Goal: Information Seeking & Learning: Find specific fact

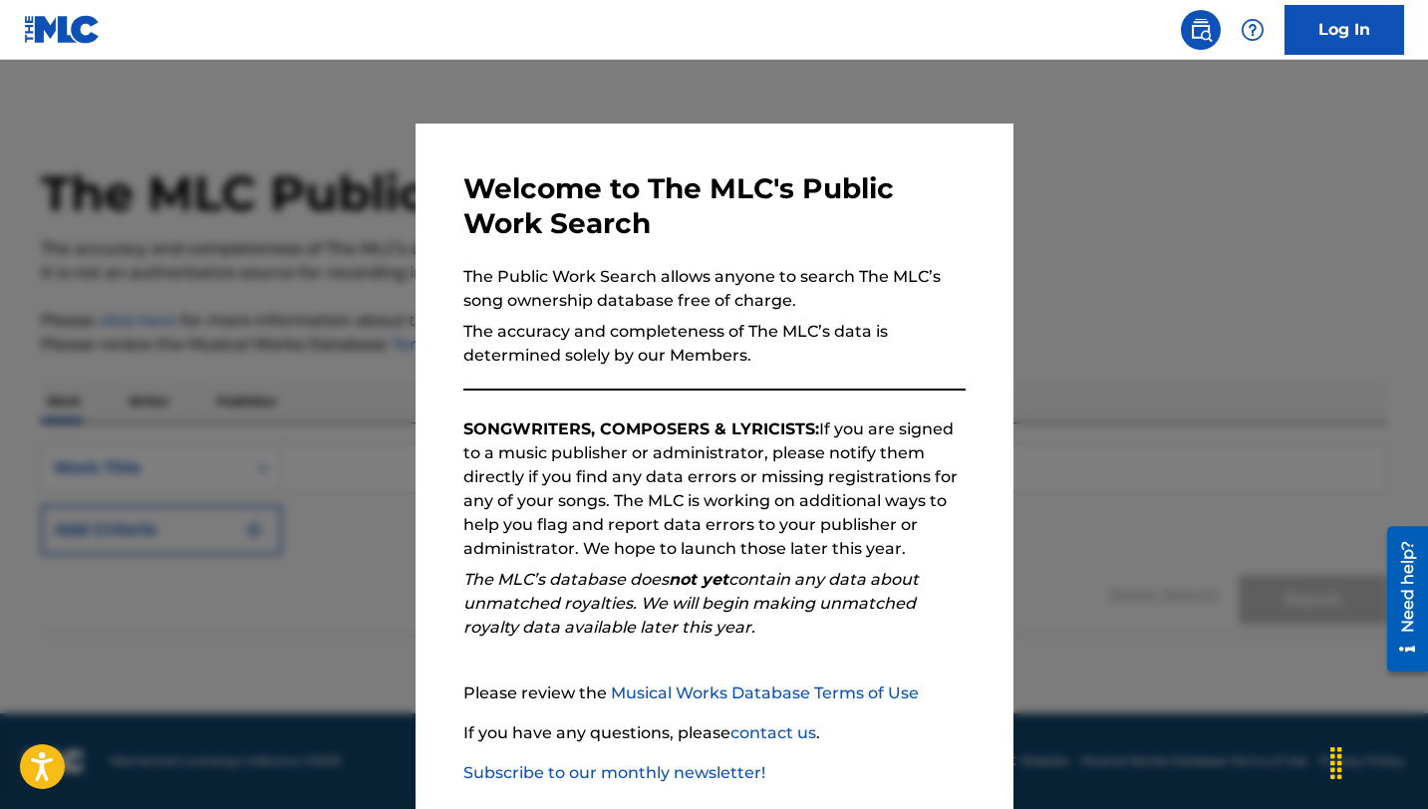
click at [372, 181] on div at bounding box center [714, 464] width 1428 height 809
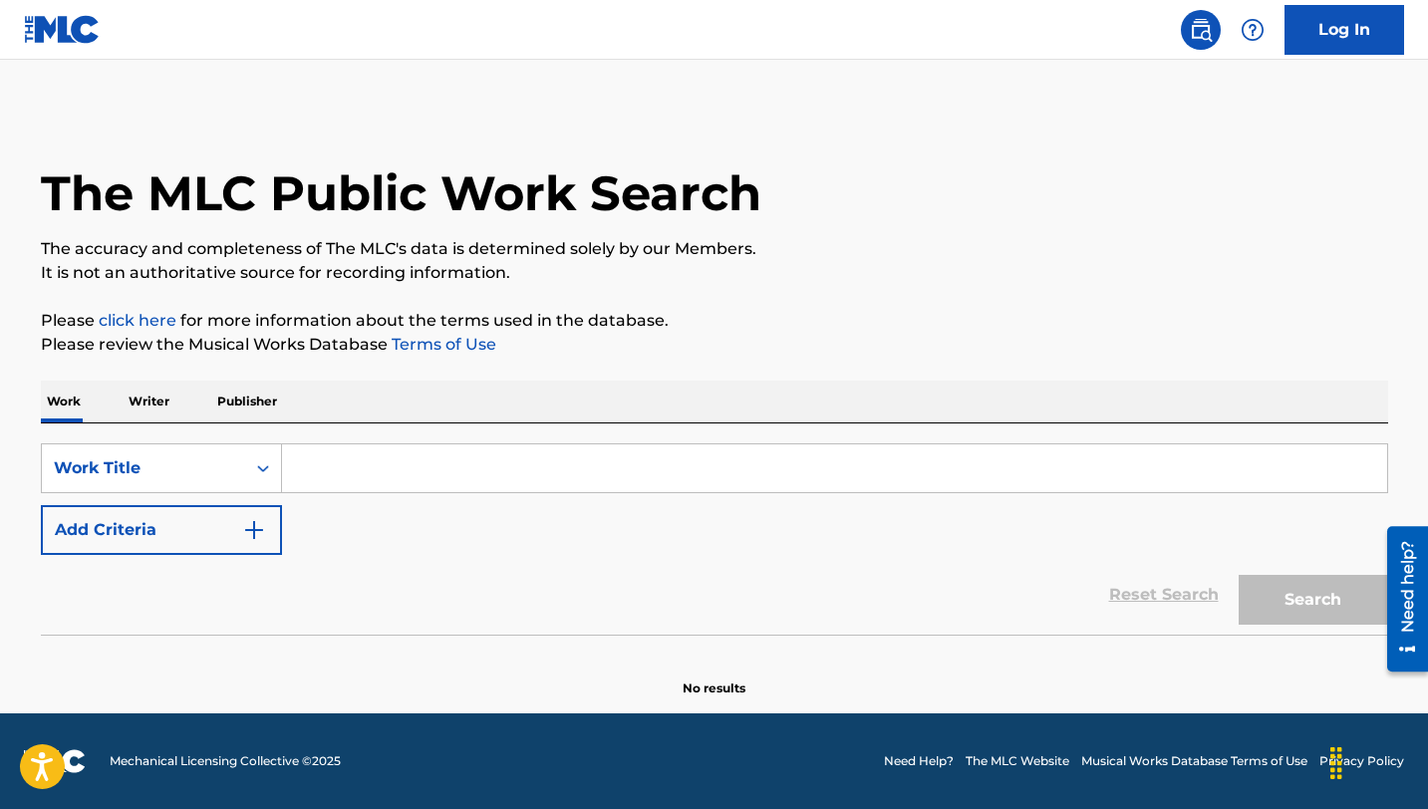
click at [369, 496] on div "SearchWithCriteriaf44d56d4-eed5-47ea-b068-6ed075a2dccd Work Title Add Criteria" at bounding box center [715, 500] width 1348 height 112
click at [376, 467] on input "Search Form" at bounding box center [834, 469] width 1105 height 48
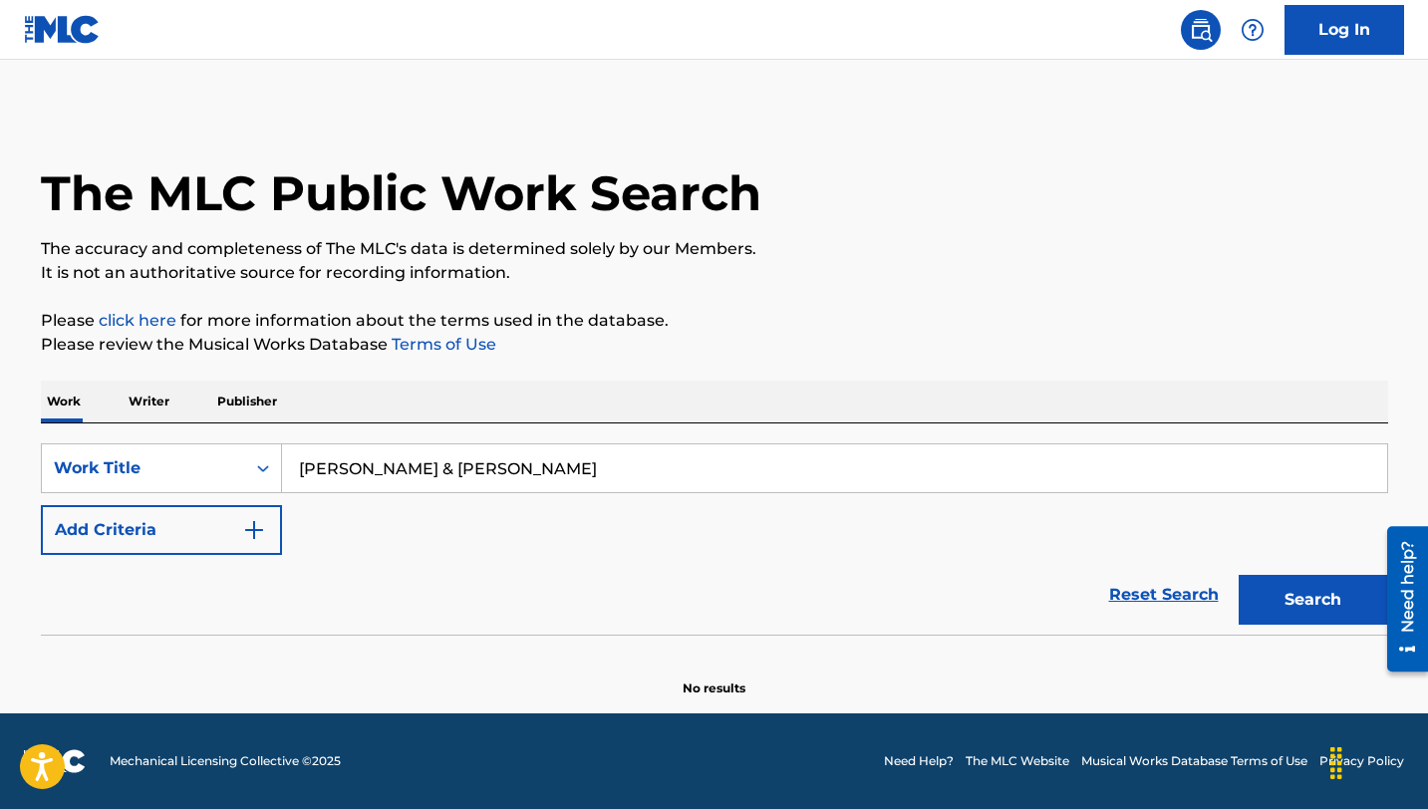
type input "[PERSON_NAME] & [PERSON_NAME]"
click at [1239, 575] on button "Search" at bounding box center [1314, 600] width 150 height 50
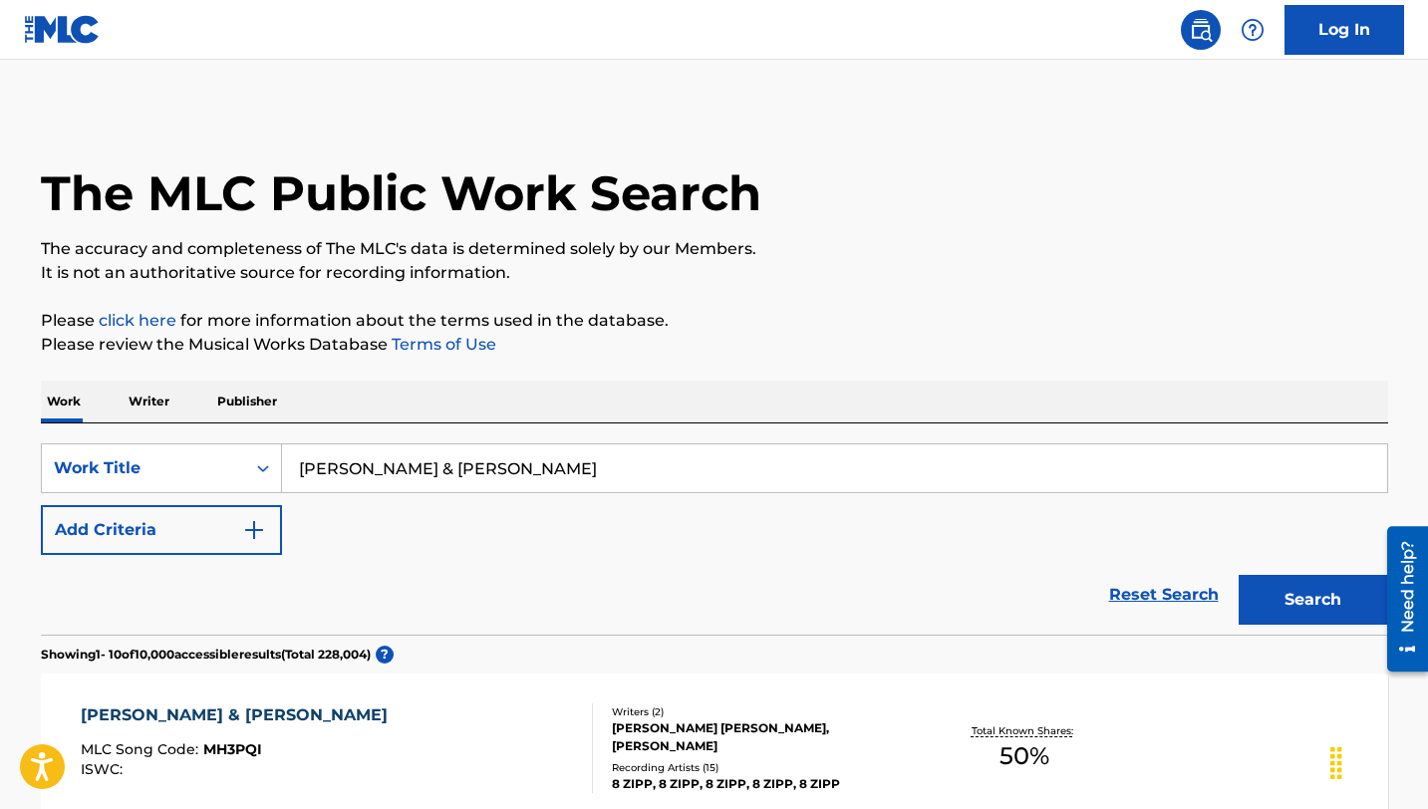
click at [202, 530] on button "Add Criteria" at bounding box center [161, 530] width 241 height 50
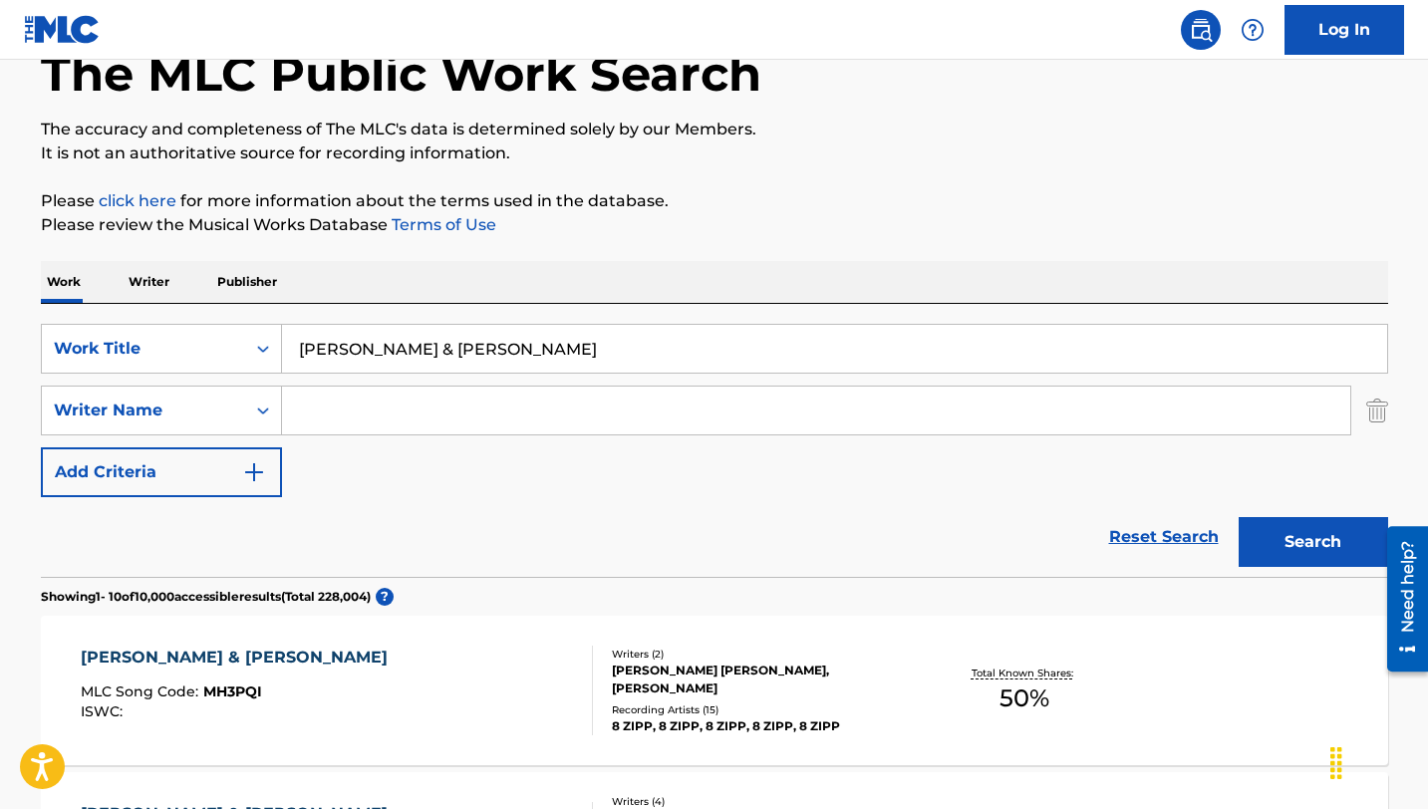
scroll to position [153, 0]
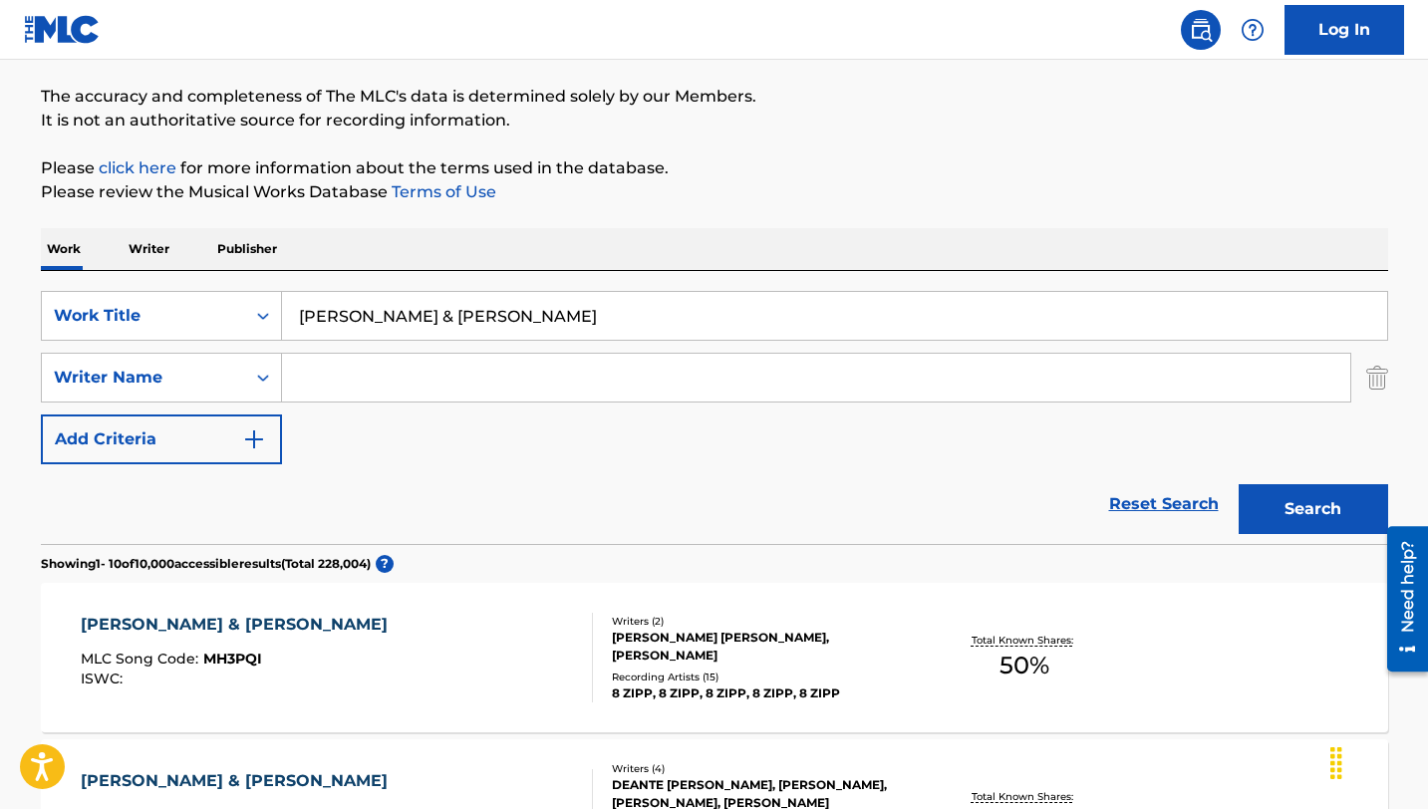
click at [355, 366] on input "Search Form" at bounding box center [816, 378] width 1069 height 48
type input "[PERSON_NAME]"
click at [1239, 484] on button "Search" at bounding box center [1314, 509] width 150 height 50
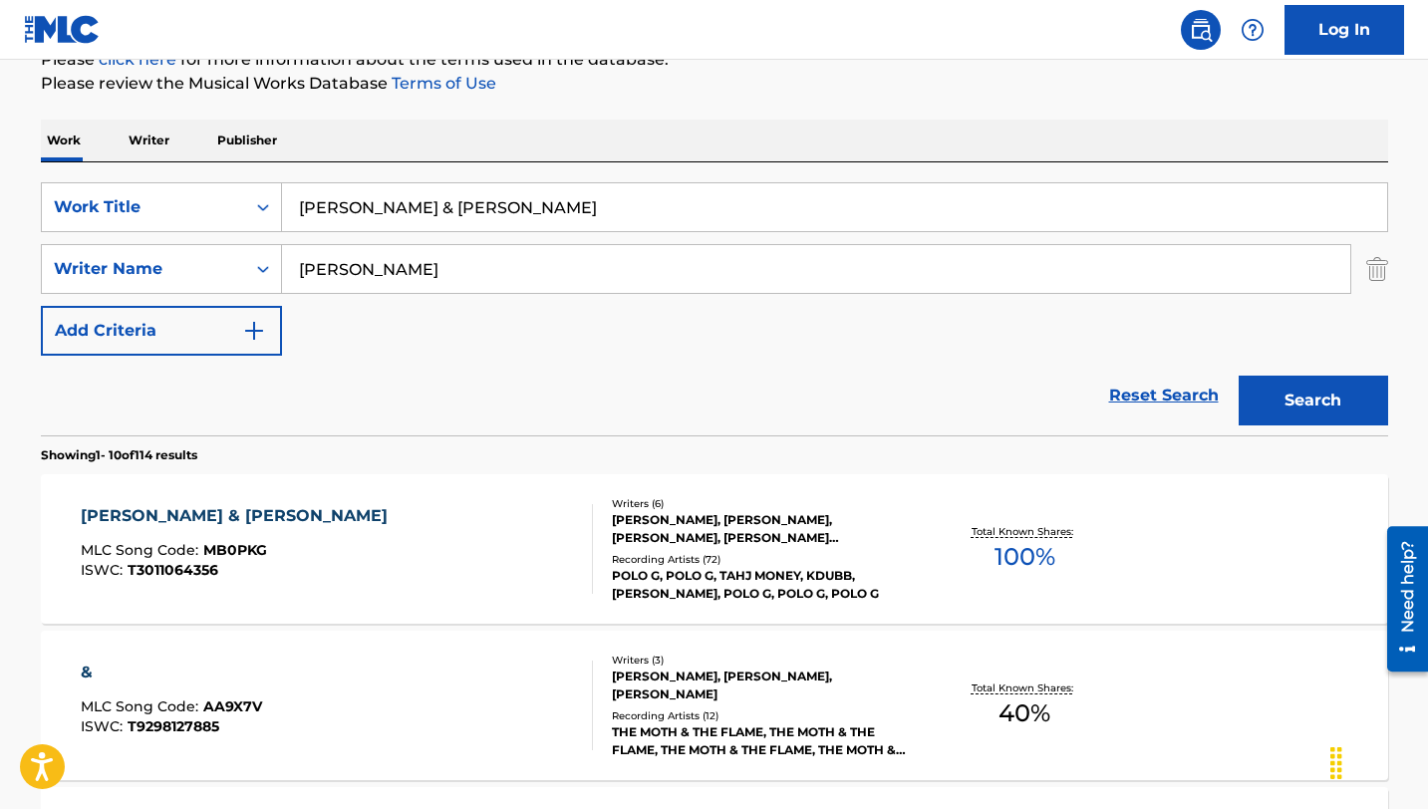
scroll to position [275, 0]
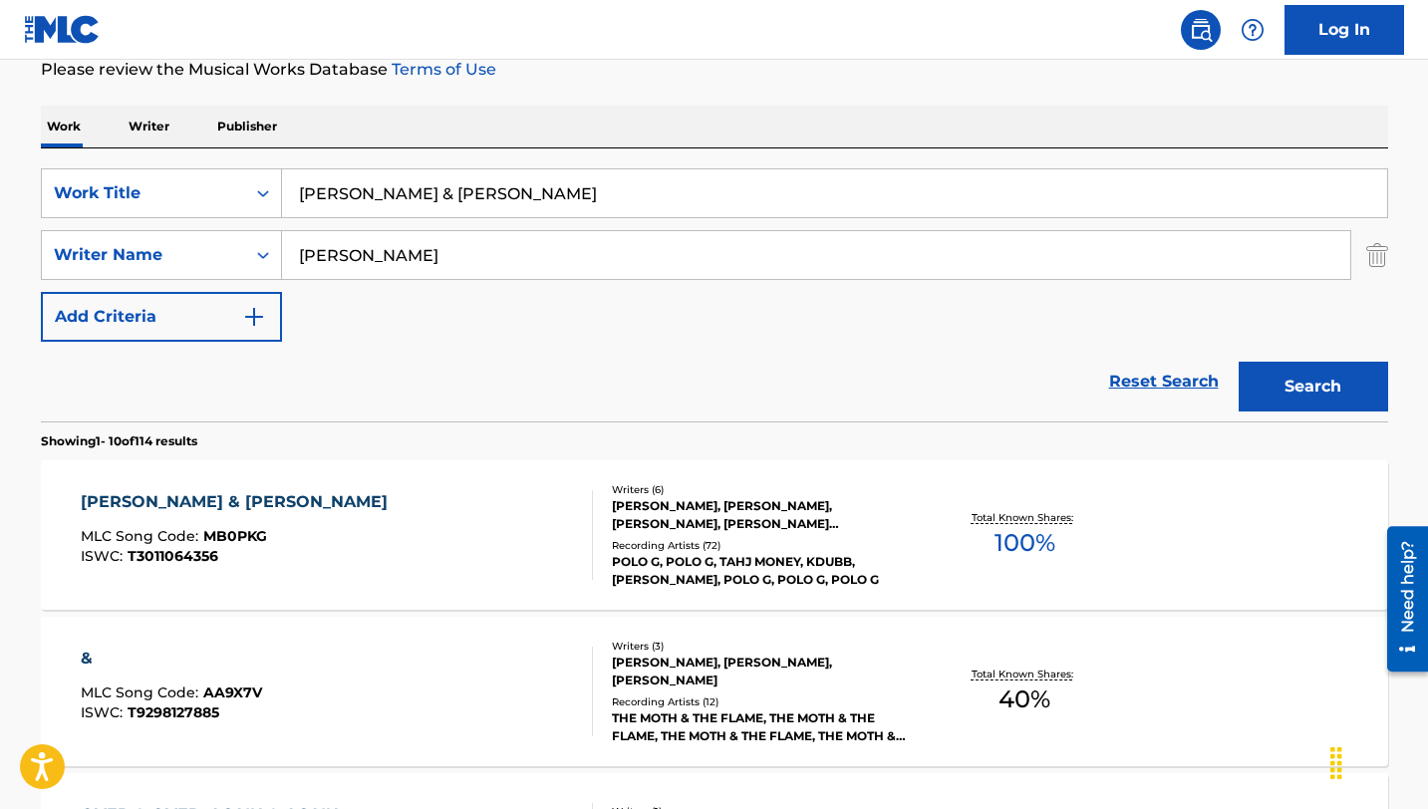
click at [183, 510] on div "[PERSON_NAME] & [PERSON_NAME]" at bounding box center [239, 502] width 317 height 24
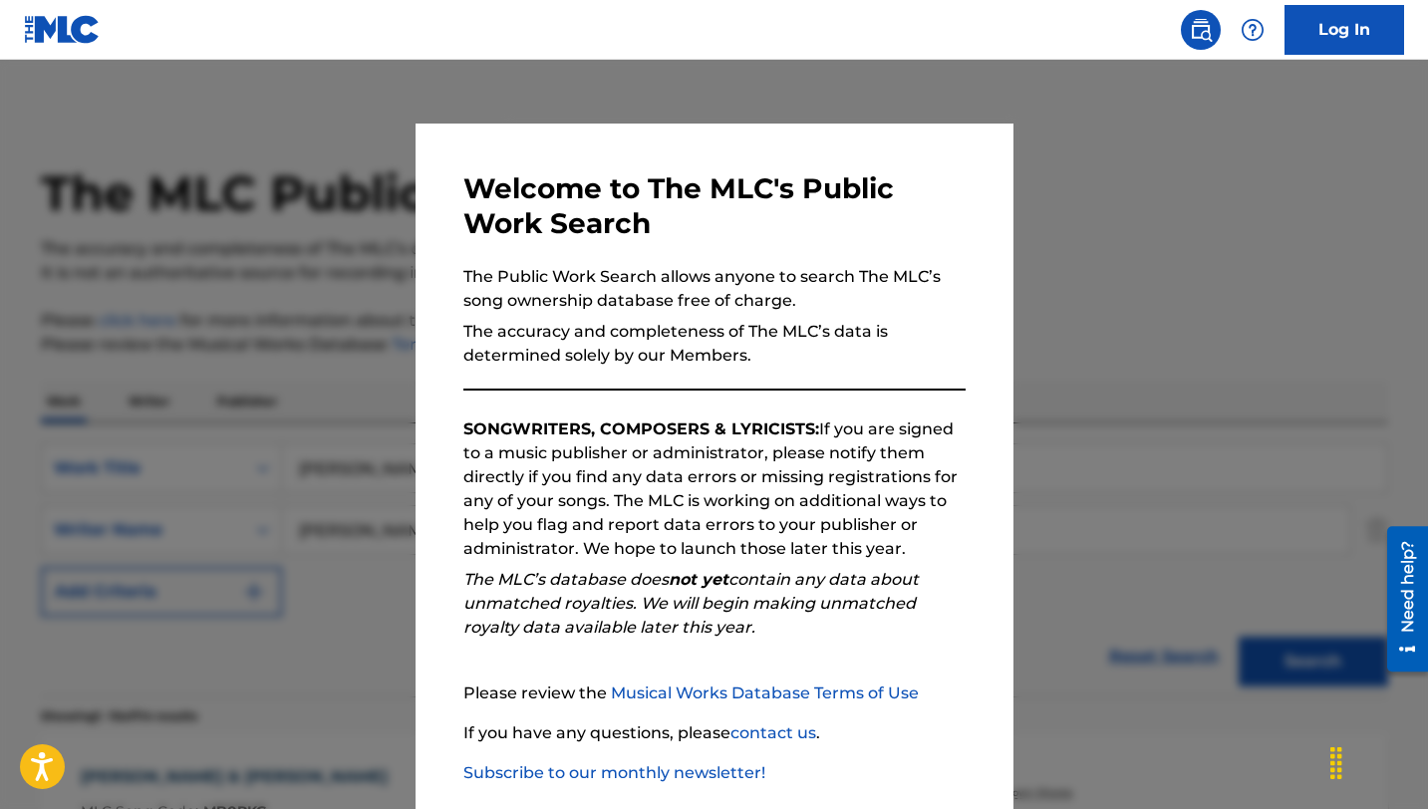
scroll to position [275, 0]
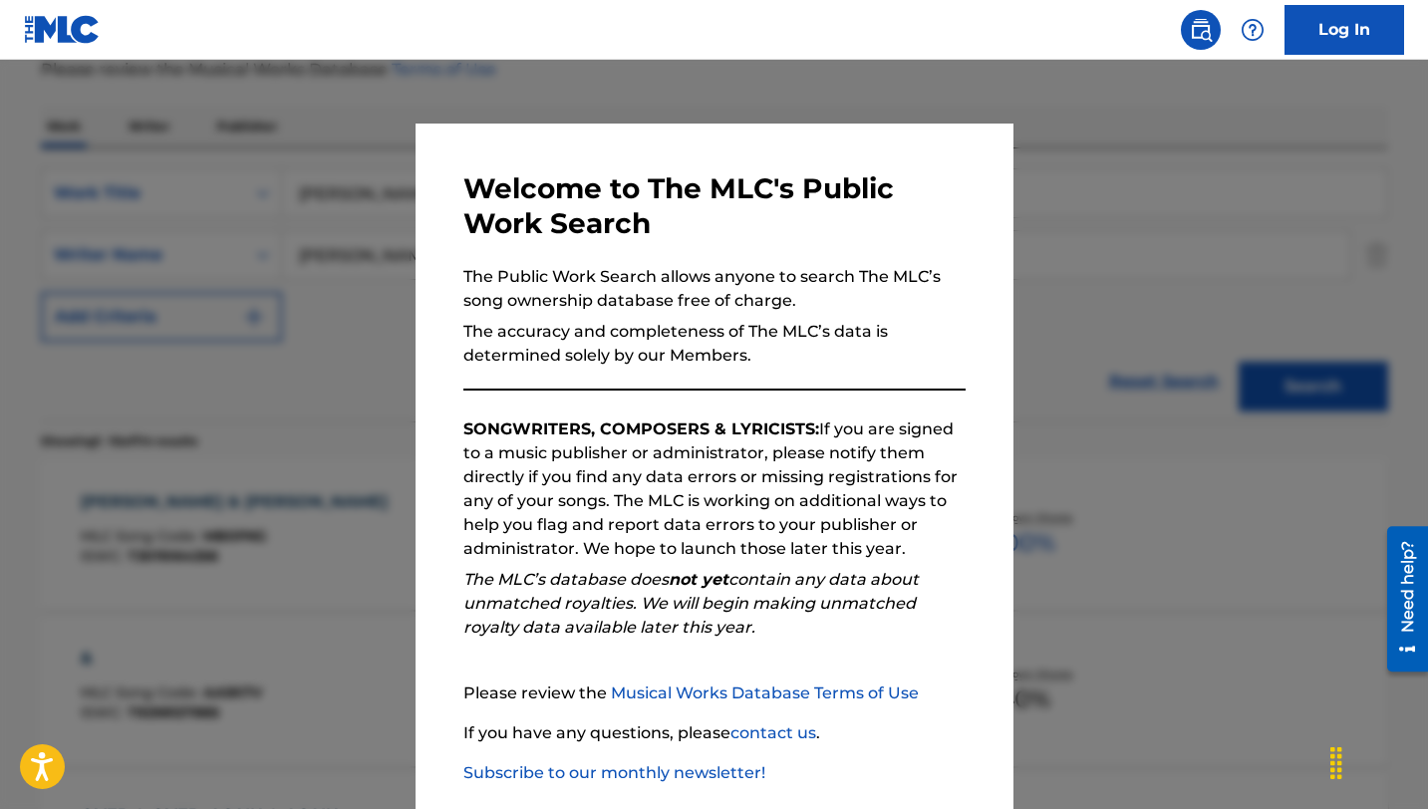
click at [360, 276] on div at bounding box center [714, 464] width 1428 height 809
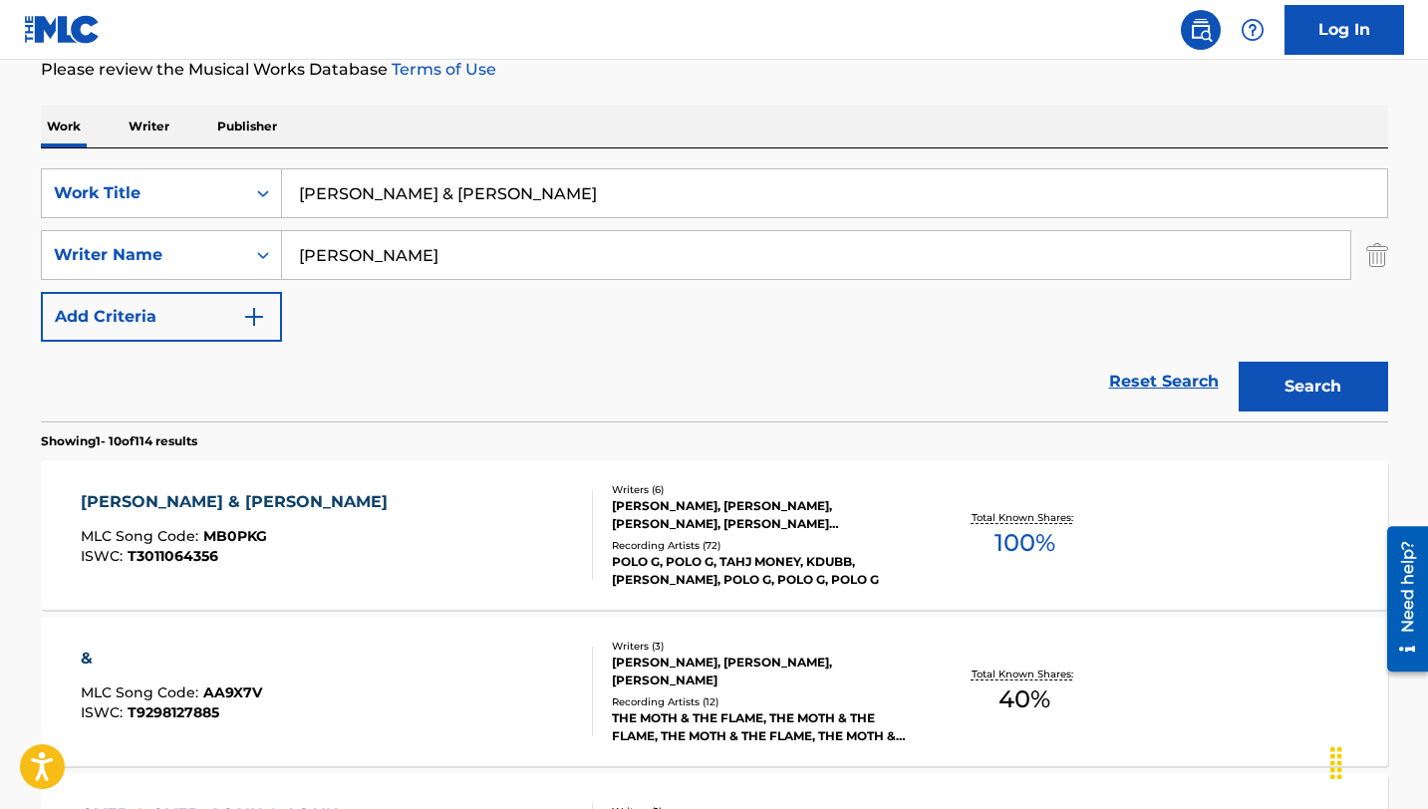
click at [423, 179] on input "[PERSON_NAME] & [PERSON_NAME]" at bounding box center [834, 193] width 1105 height 48
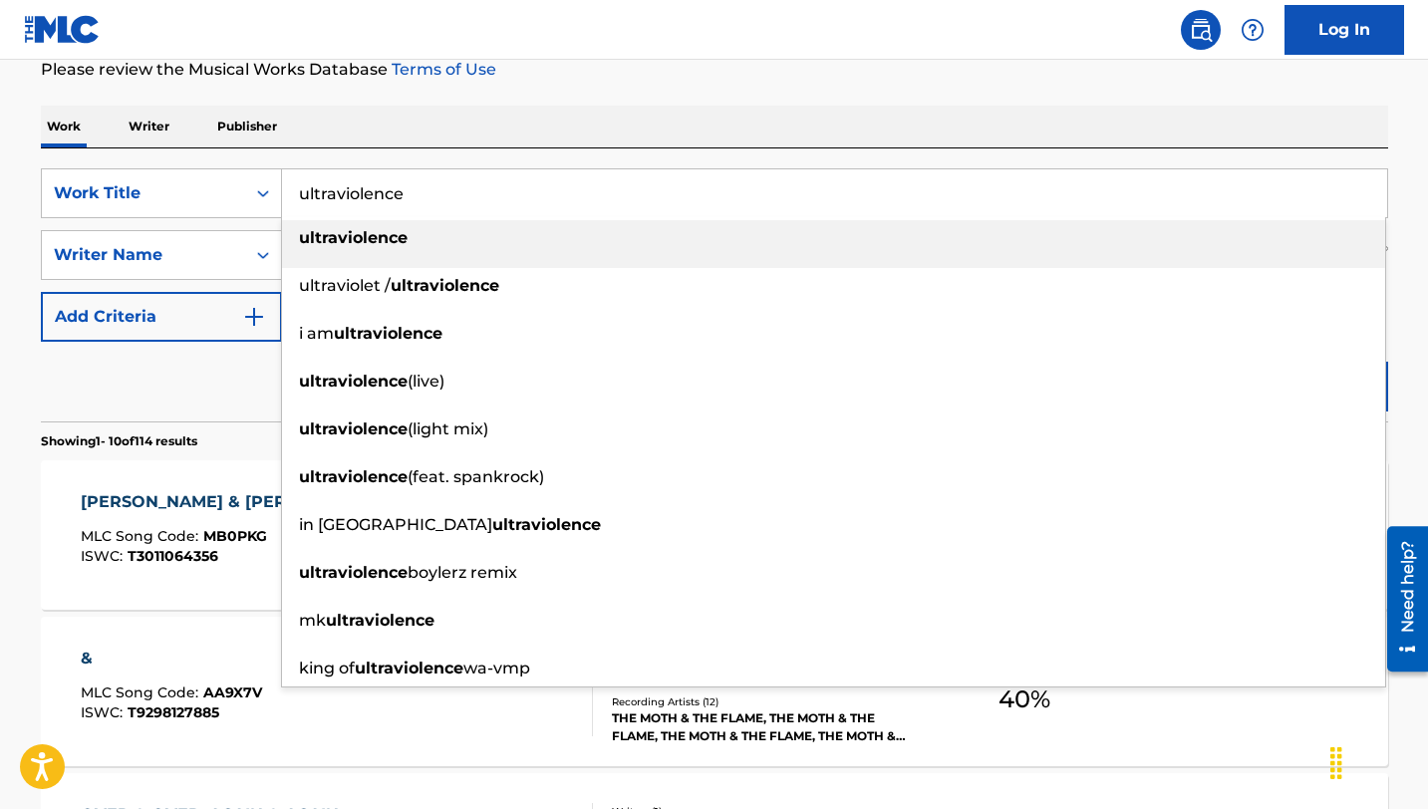
type input "ultraviolence"
click at [365, 234] on strong "ultraviolence" at bounding box center [353, 237] width 109 height 19
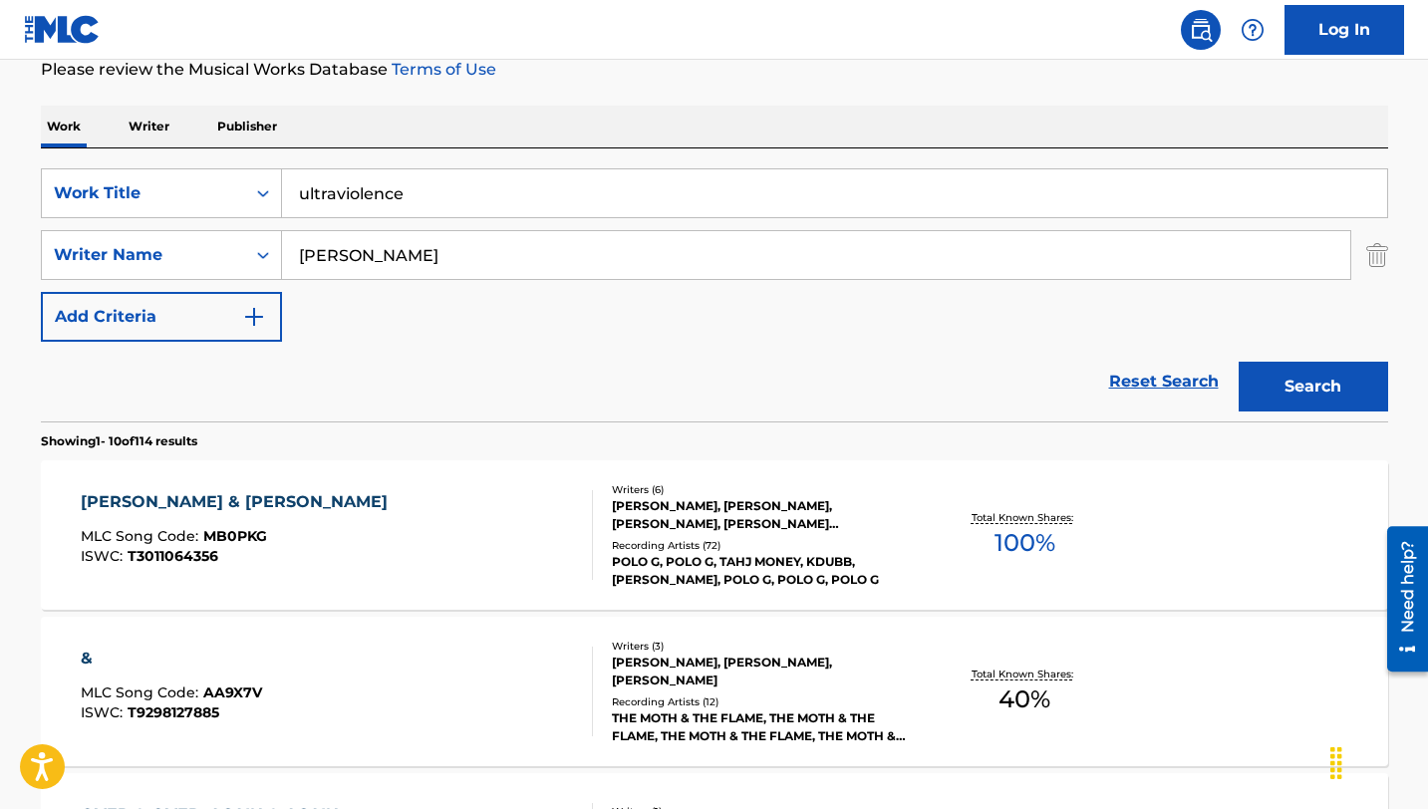
click at [371, 263] on input "[PERSON_NAME]" at bounding box center [816, 255] width 1069 height 48
type input "heath"
click at [1239, 362] on button "Search" at bounding box center [1314, 387] width 150 height 50
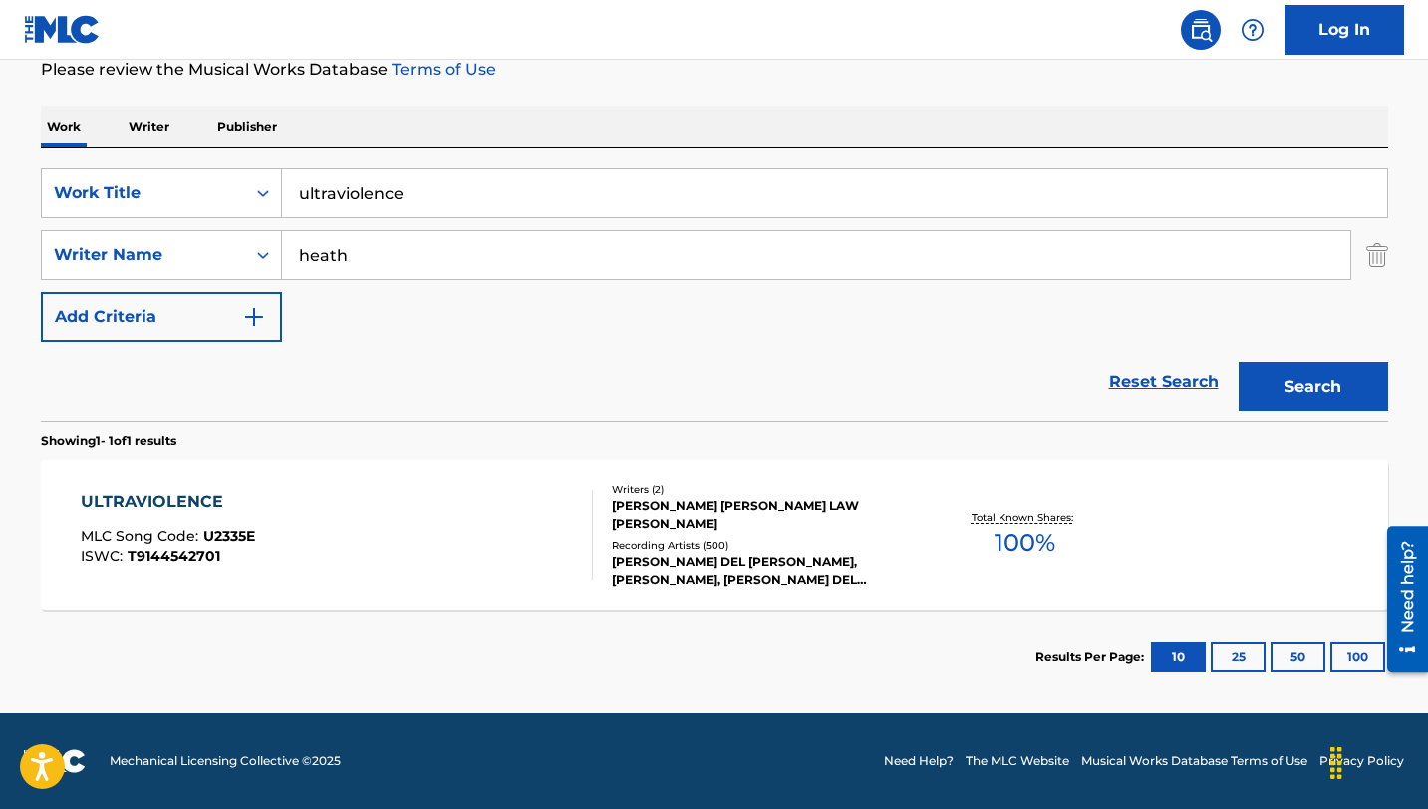
click at [181, 497] on div "ULTRAVIOLENCE" at bounding box center [168, 502] width 174 height 24
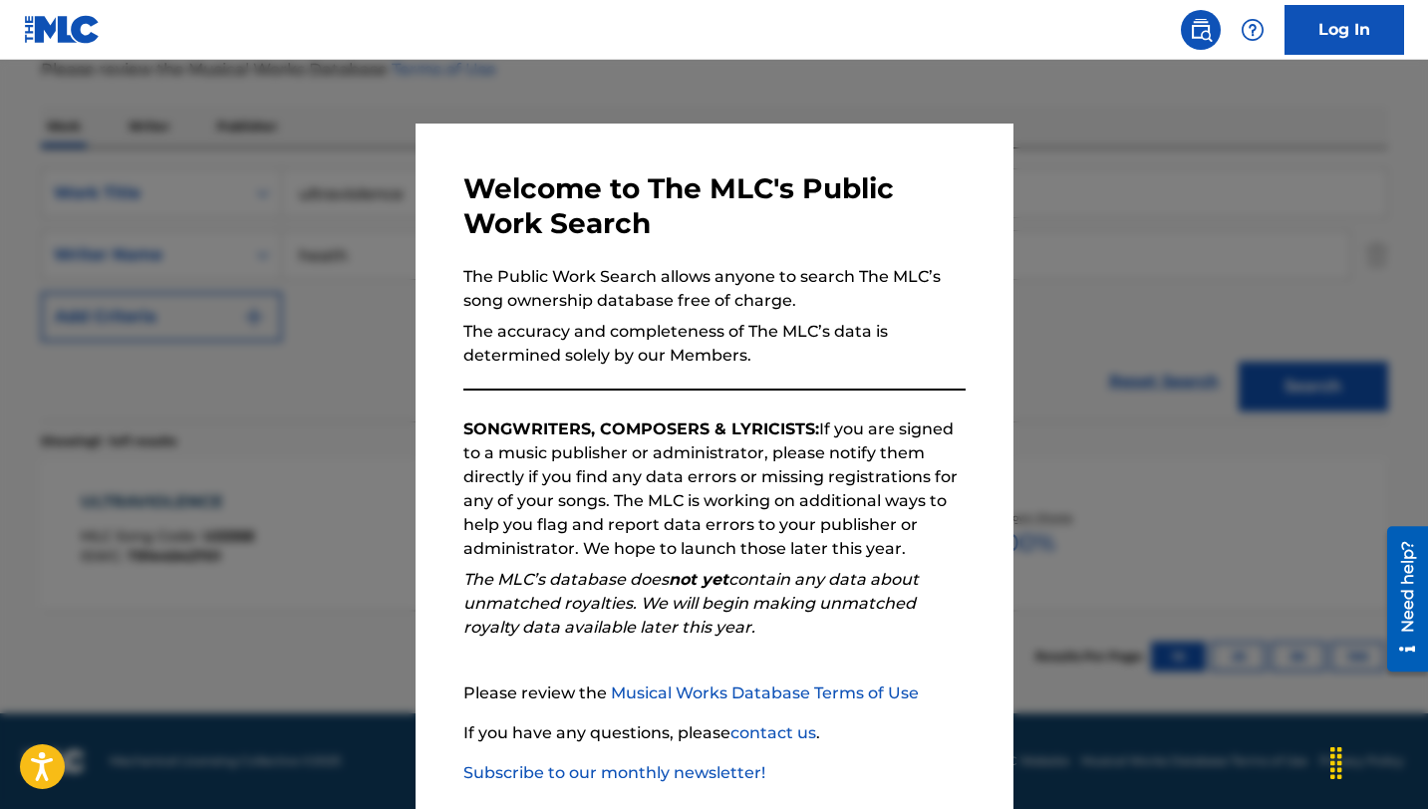
scroll to position [275, 0]
click at [335, 290] on div at bounding box center [714, 464] width 1428 height 809
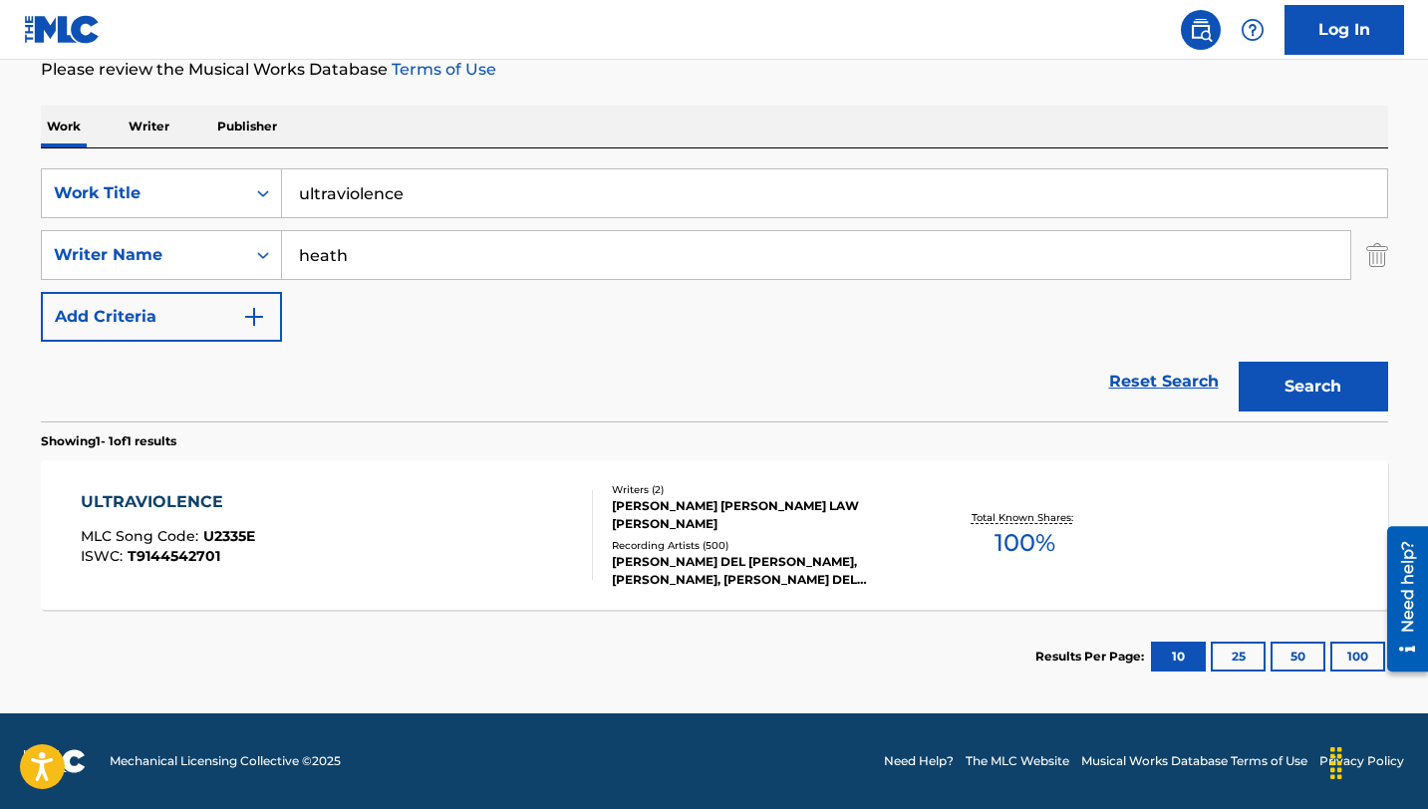
click at [596, 222] on div "SearchWithCriteriaf44d56d4-eed5-47ea-b068-6ed075a2dccd Work Title ultraviolence…" at bounding box center [715, 254] width 1348 height 173
click at [601, 205] on input "ultraviolence" at bounding box center [834, 193] width 1105 height 48
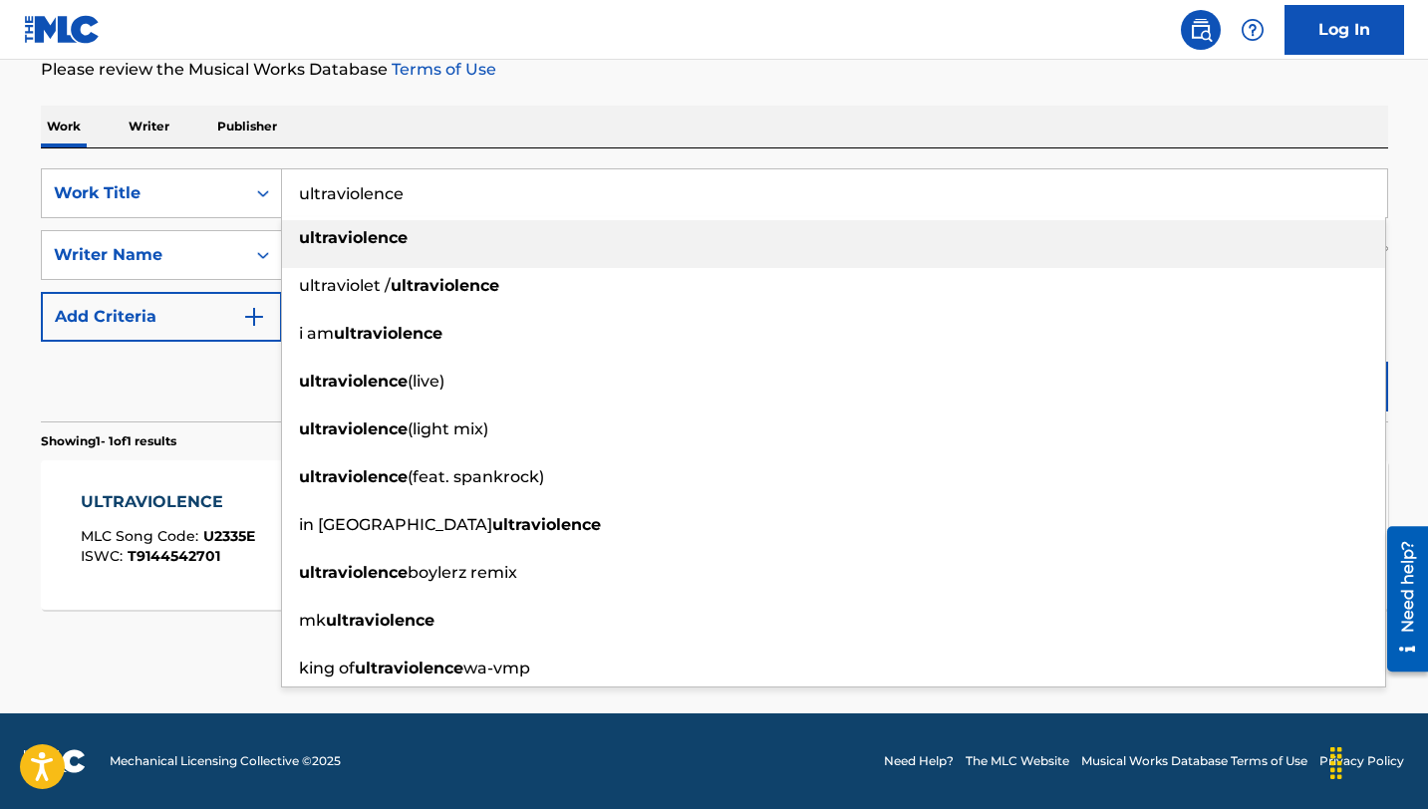
click at [601, 205] on input "ultraviolence" at bounding box center [834, 193] width 1105 height 48
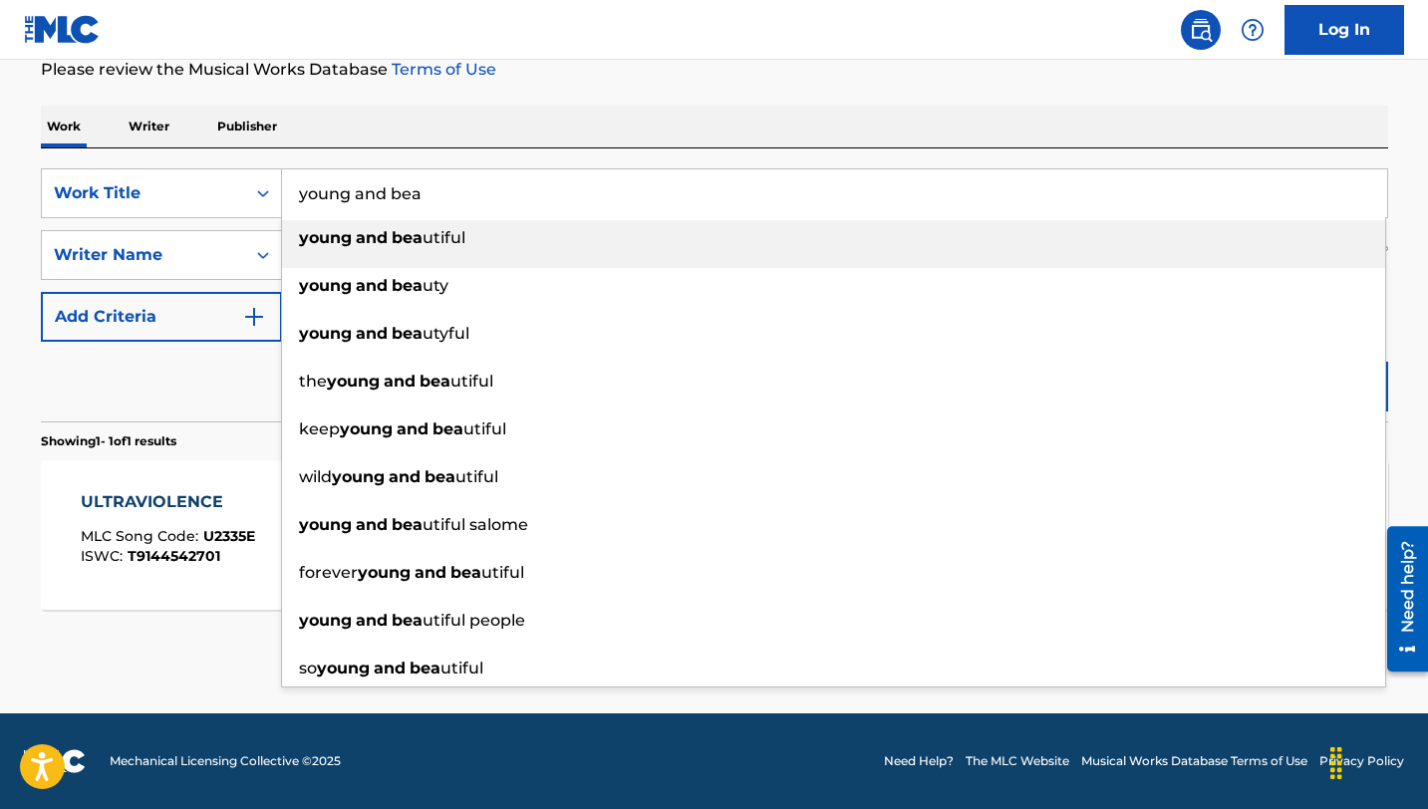
click at [484, 253] on div "young and bea utiful" at bounding box center [833, 238] width 1103 height 36
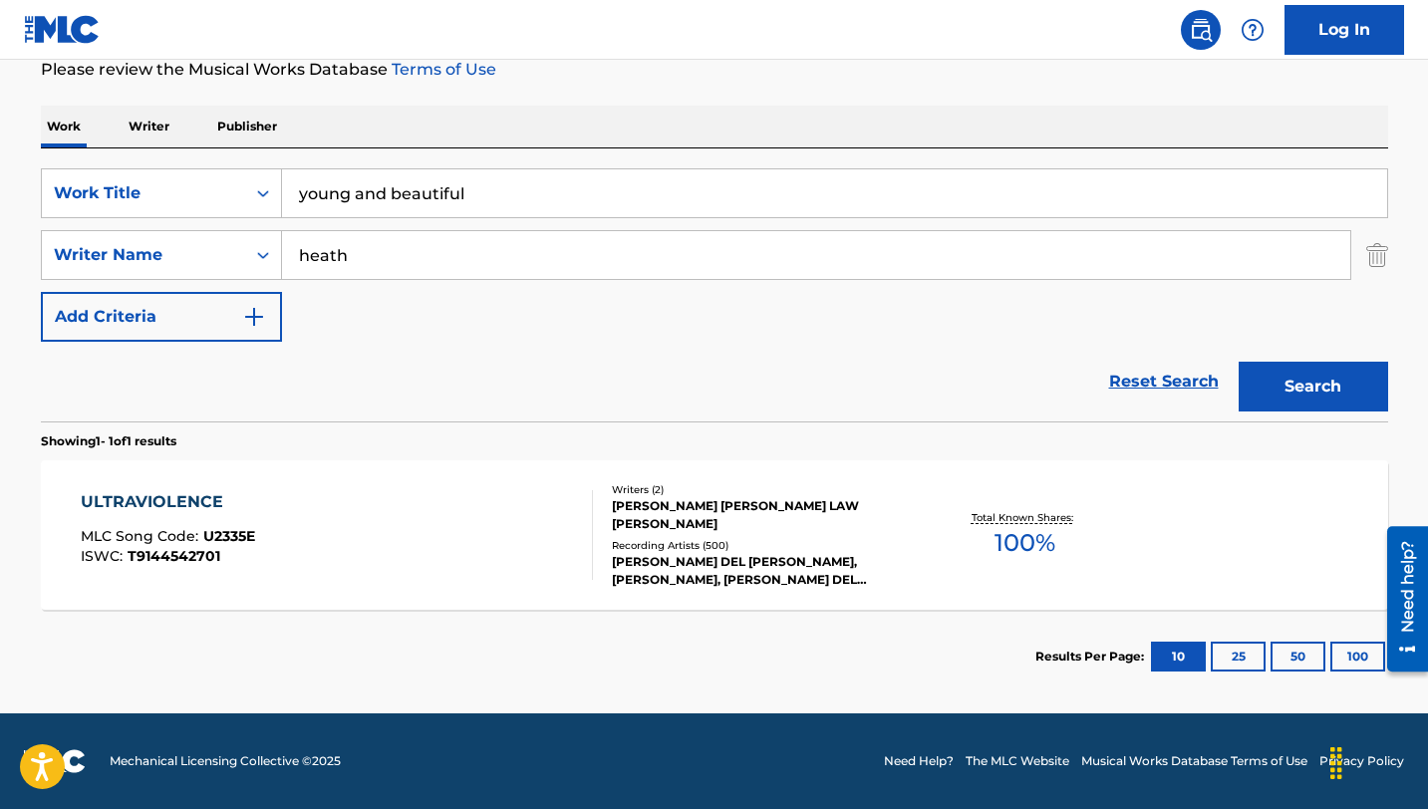
click at [1345, 389] on button "Search" at bounding box center [1314, 387] width 150 height 50
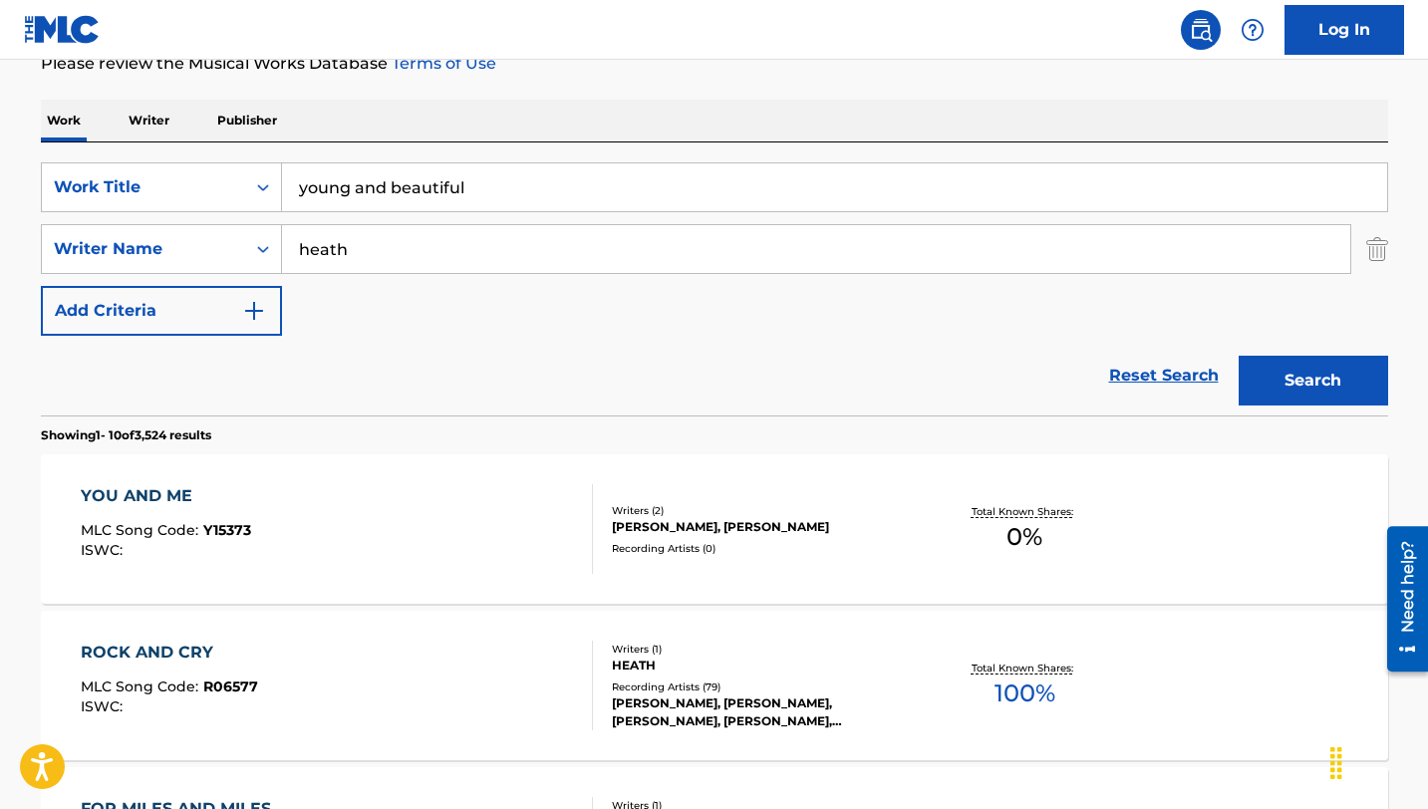
scroll to position [0, 0]
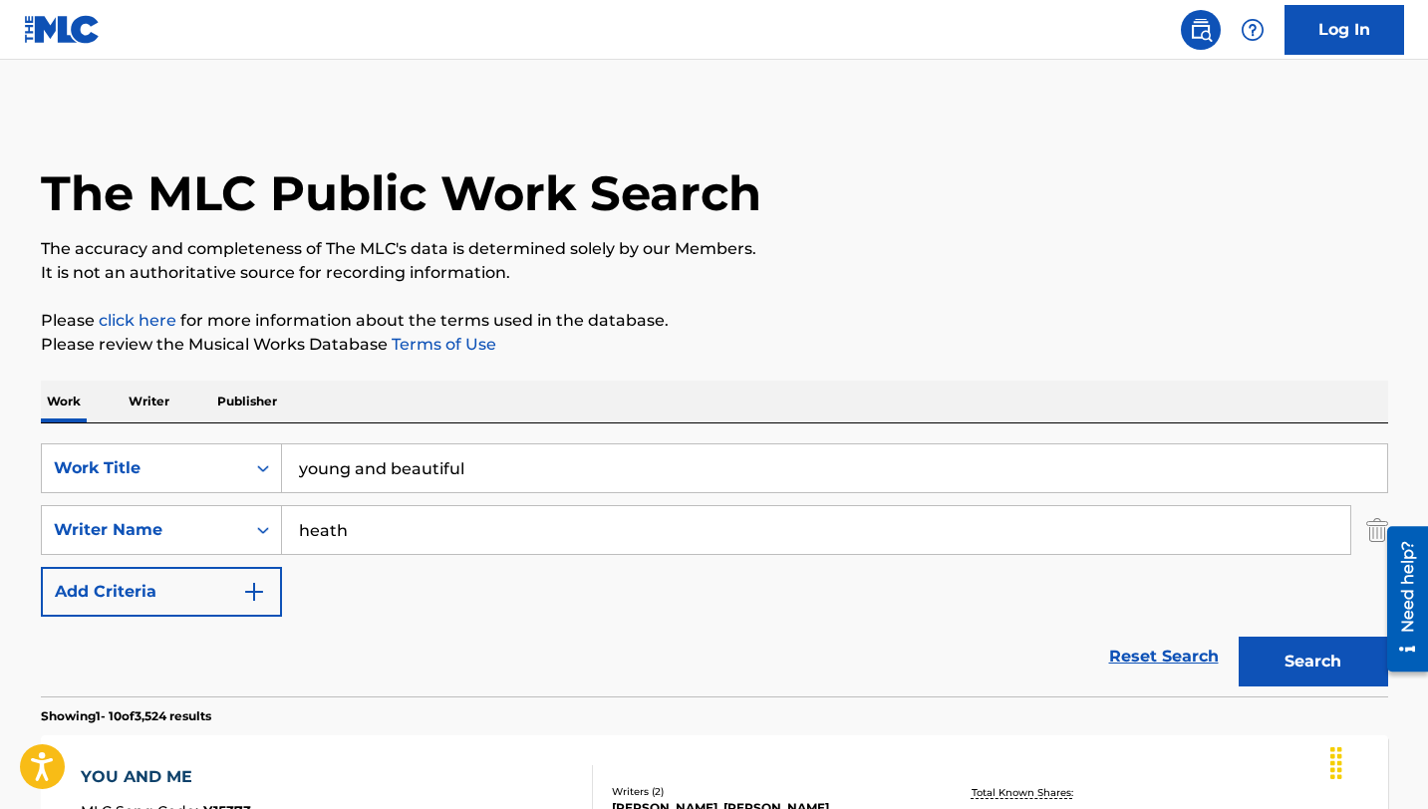
click at [464, 470] on input "young and beautiful" at bounding box center [834, 469] width 1105 height 48
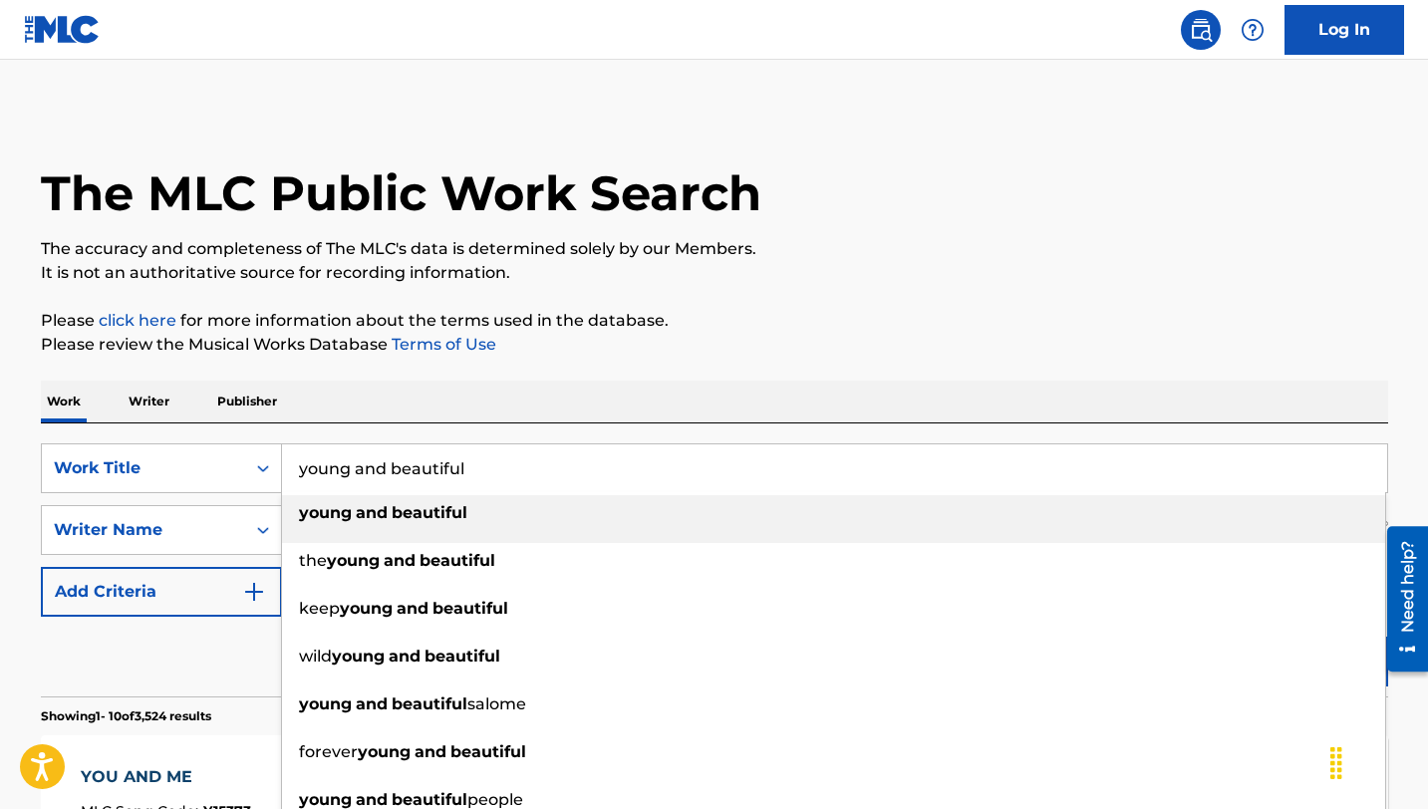
click at [464, 470] on input "young and beautiful" at bounding box center [834, 469] width 1105 height 48
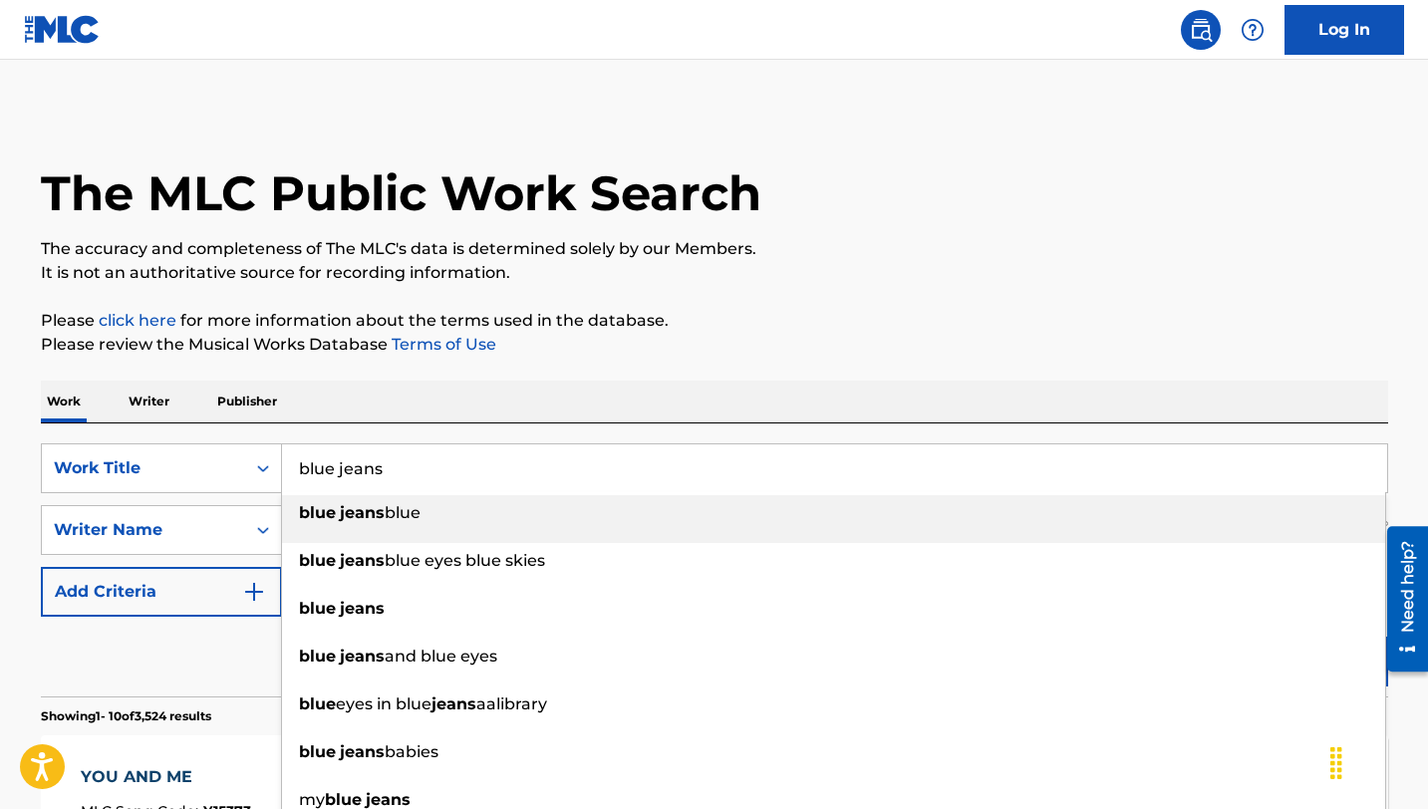
type input "blue jeans"
click at [816, 326] on p "Please click here for more information about the terms used in the database." at bounding box center [715, 321] width 1348 height 24
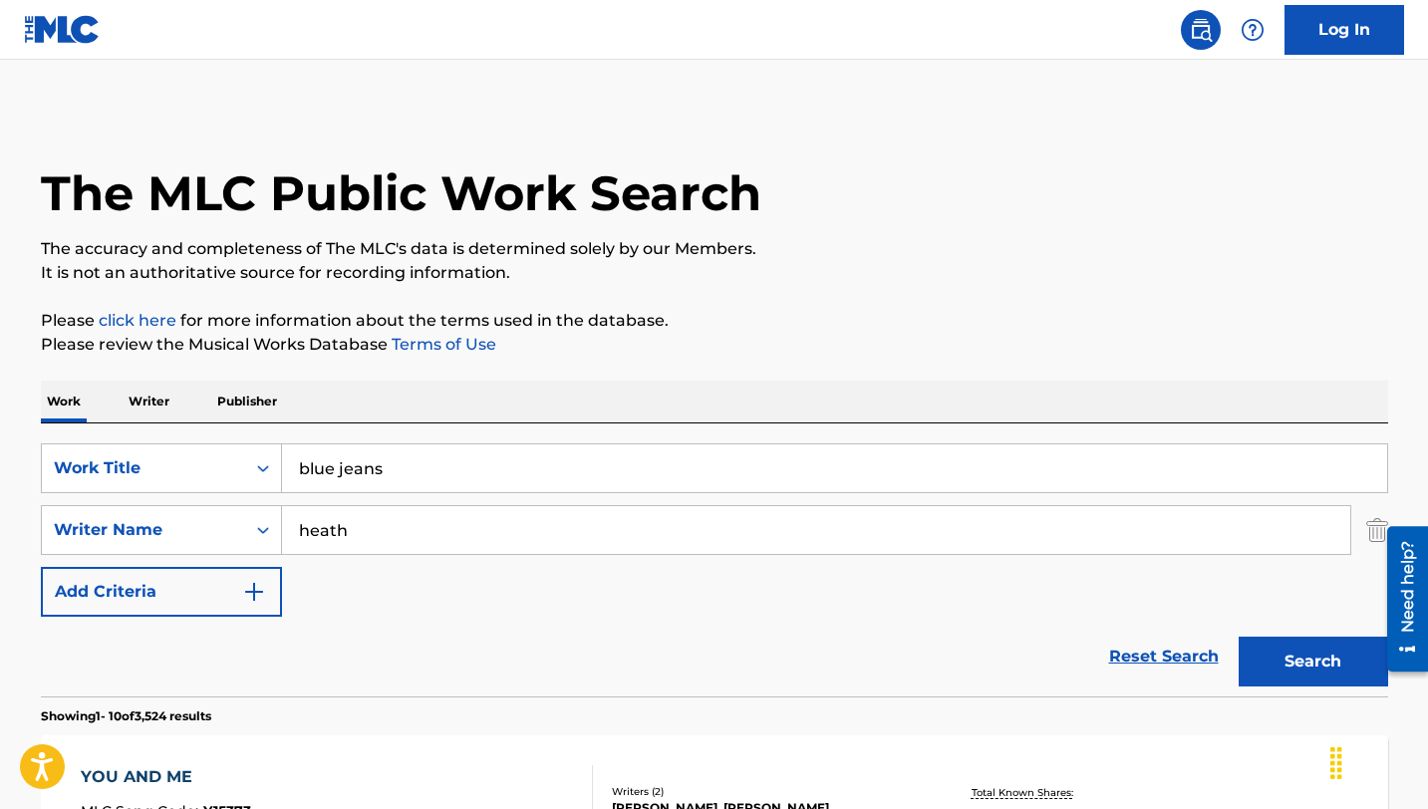
click at [1303, 678] on button "Search" at bounding box center [1314, 662] width 150 height 50
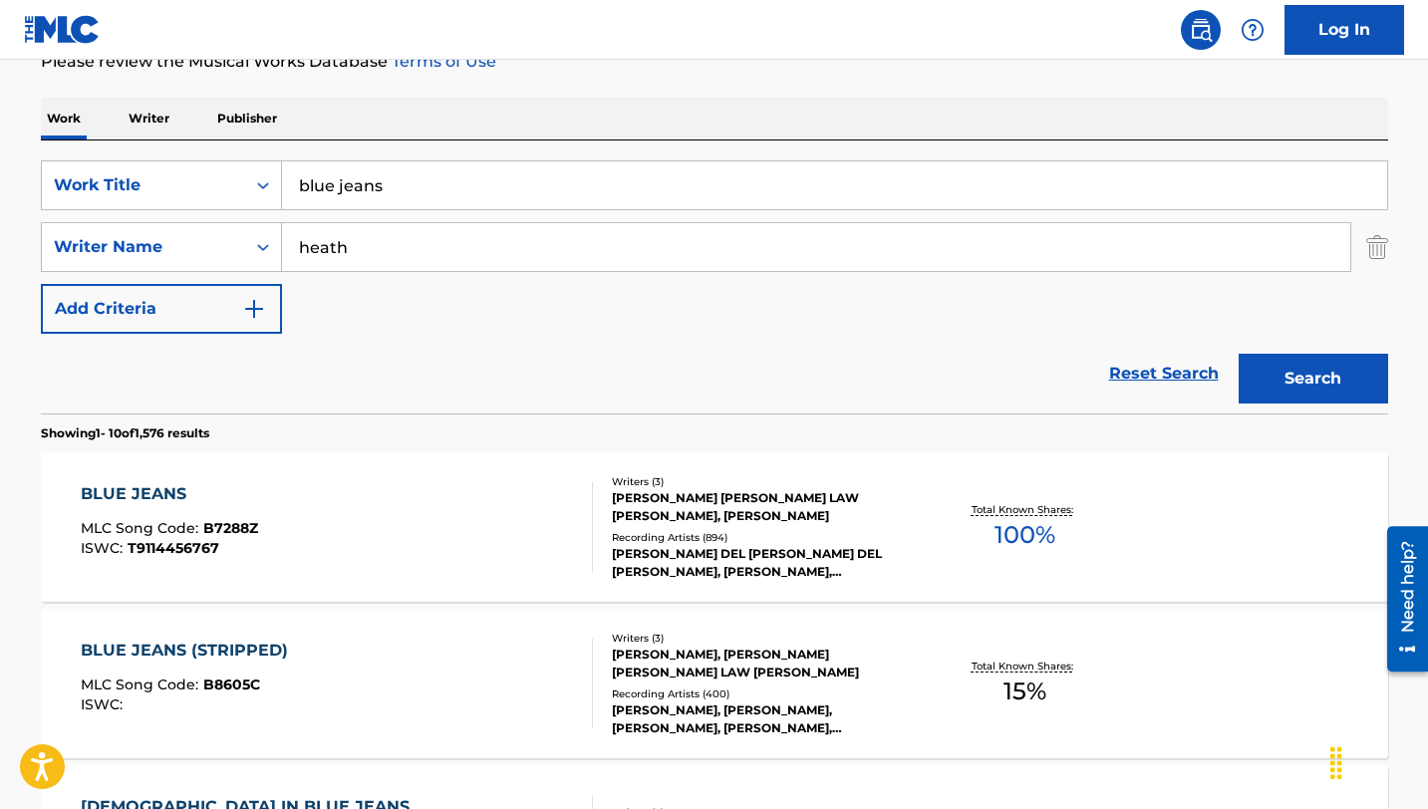
scroll to position [341, 0]
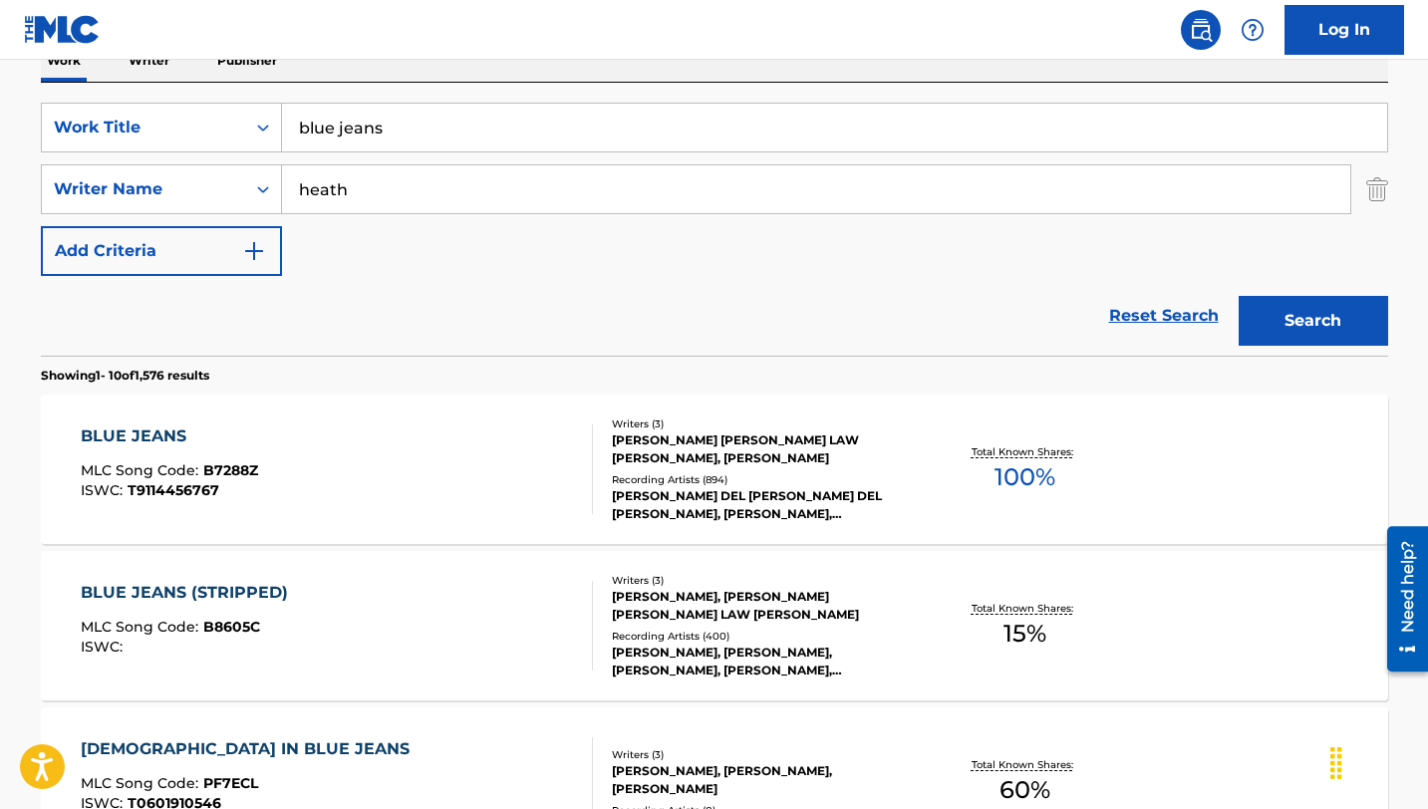
click at [122, 427] on div "BLUE JEANS" at bounding box center [169, 437] width 177 height 24
